Goal: Task Accomplishment & Management: Complete application form

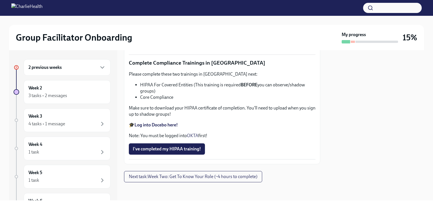
scroll to position [1351, 0]
click at [195, 150] on span "I've completed my HIPAA training!" at bounding box center [167, 149] width 68 height 6
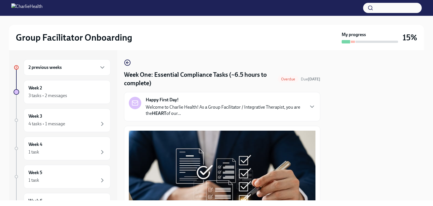
click at [249, 84] on h4 "Week One: Essential Compliance Tasks (~6.5 hours to complete)" at bounding box center [199, 78] width 151 height 17
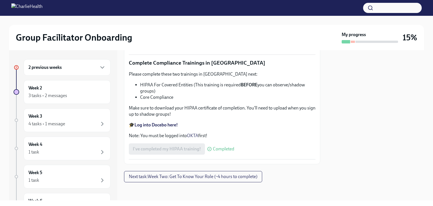
scroll to position [1351, 0]
click at [157, 178] on span "Next task : Week Two: Get To Know Your Role (~4 hours to complete)" at bounding box center [193, 177] width 129 height 6
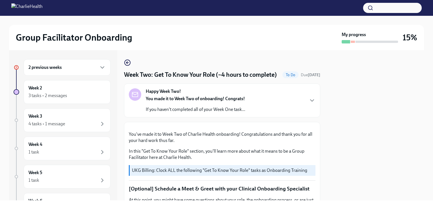
click at [100, 65] on icon "button" at bounding box center [102, 67] width 7 height 7
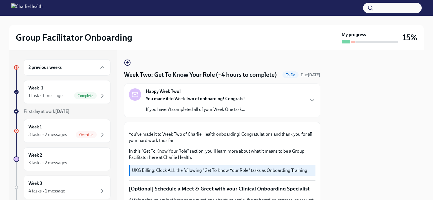
click at [43, 132] on div "3 tasks • 2 messages" at bounding box center [47, 134] width 39 height 6
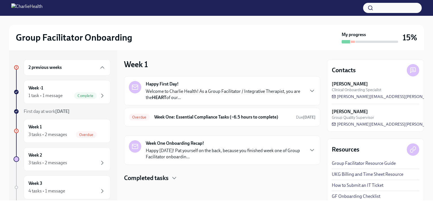
click at [208, 114] on h6 "Week One: Essential Compliance Tasks (~6.5 hours to complete)" at bounding box center [222, 117] width 137 height 6
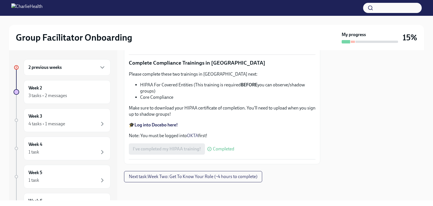
scroll to position [1351, 0]
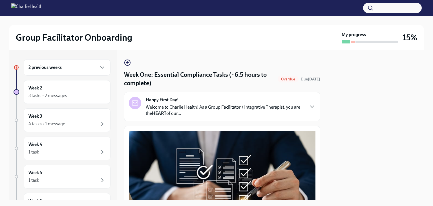
click at [52, 90] on div "Week 2 3 tasks • 2 messages" at bounding box center [66, 92] width 77 height 14
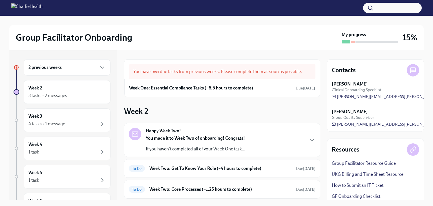
click at [158, 94] on div "Week One: Essential Compliance Tasks (~6.5 hours to complete) Due [DATE]" at bounding box center [222, 87] width 196 height 17
click at [280, 90] on div "Week One: Essential Compliance Tasks (~6.5 hours to complete) Due [DATE]" at bounding box center [222, 88] width 186 height 8
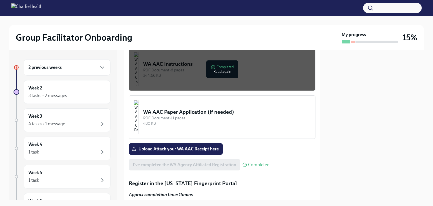
scroll to position [529, 0]
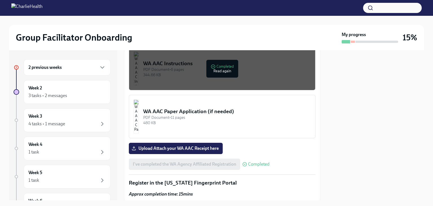
click at [180, 145] on span "Upload Attach your WA AAC Receipt here" at bounding box center [176, 148] width 86 height 6
click at [0, 0] on input "Upload Attach your WA AAC Receipt here" at bounding box center [0, 0] width 0 height 0
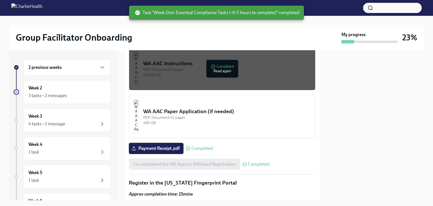
click at [48, 91] on div "Week 2 3 tasks • 2 messages" at bounding box center [66, 92] width 77 height 14
